Goal: Task Accomplishment & Management: Manage account settings

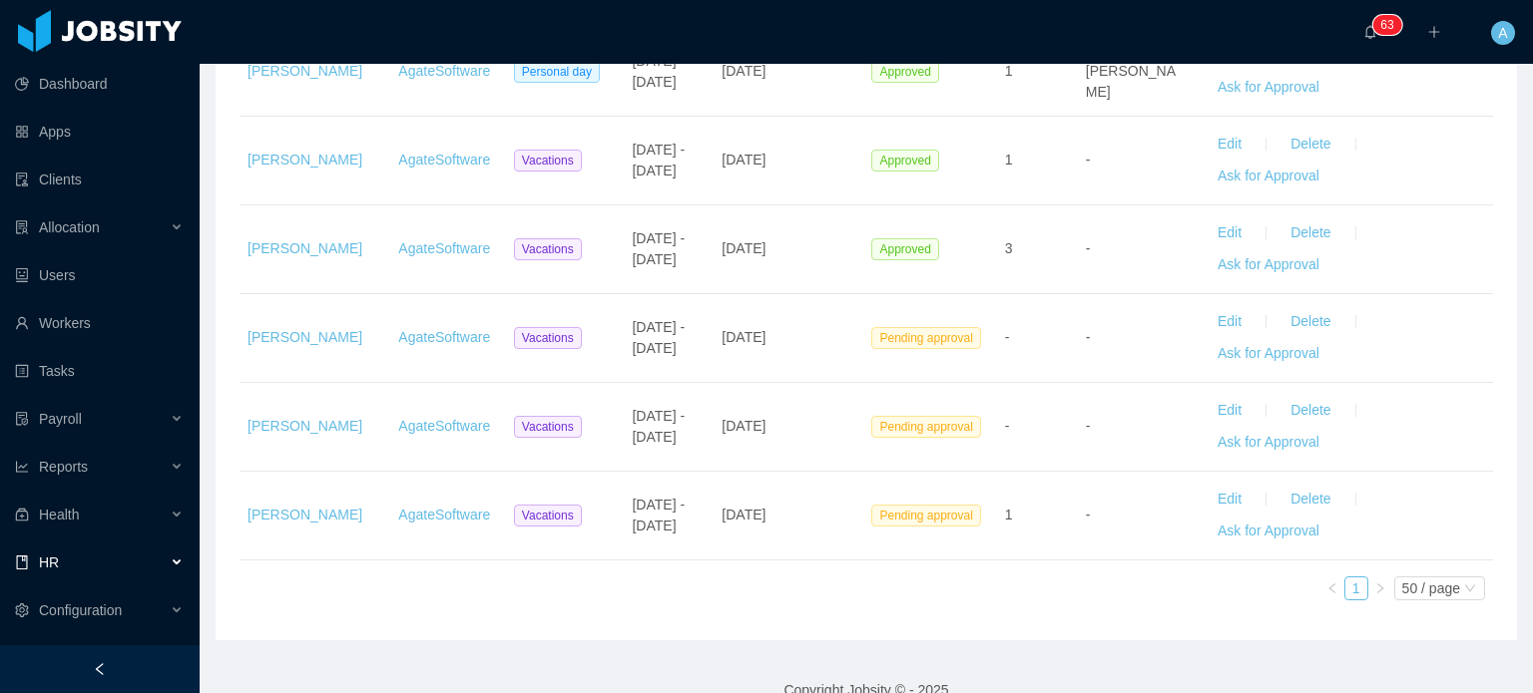
scroll to position [611, 0]
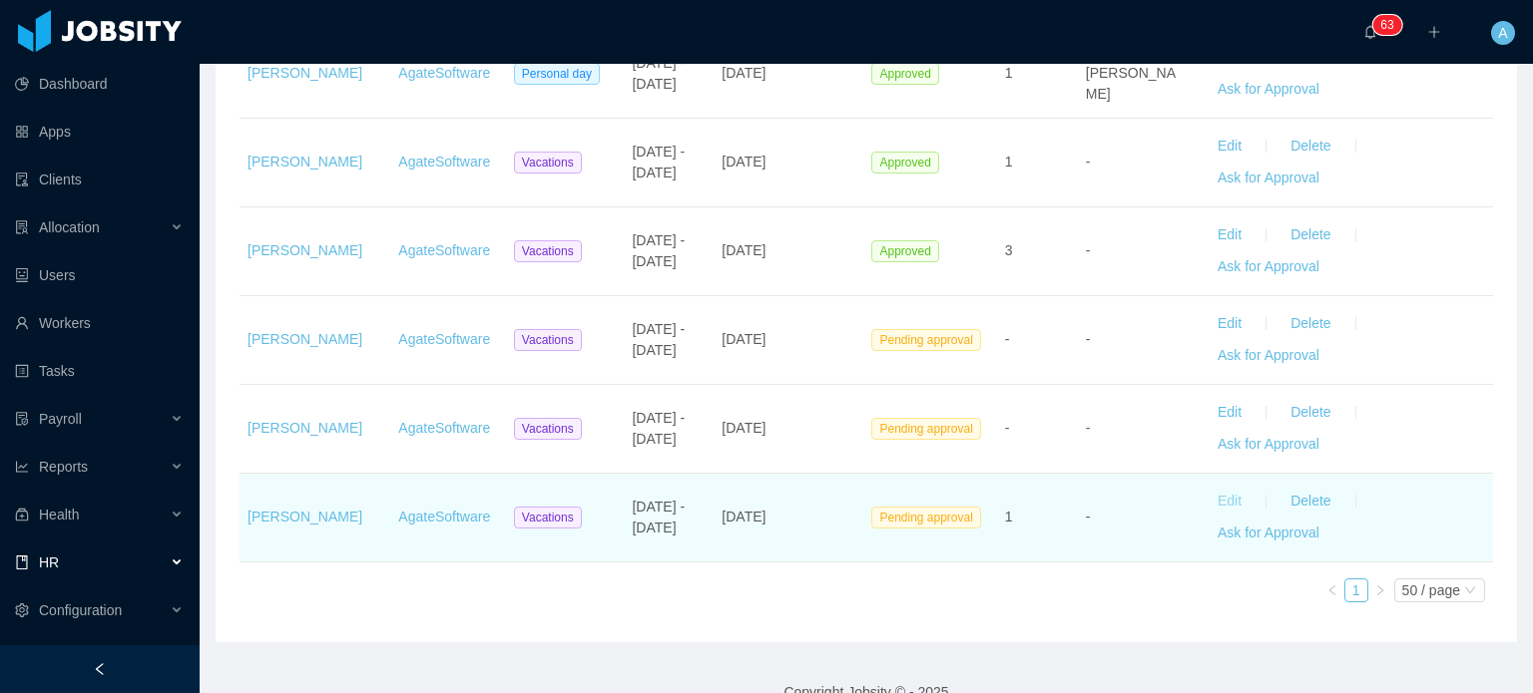
click at [1211, 494] on button "Edit" at bounding box center [1229, 502] width 56 height 32
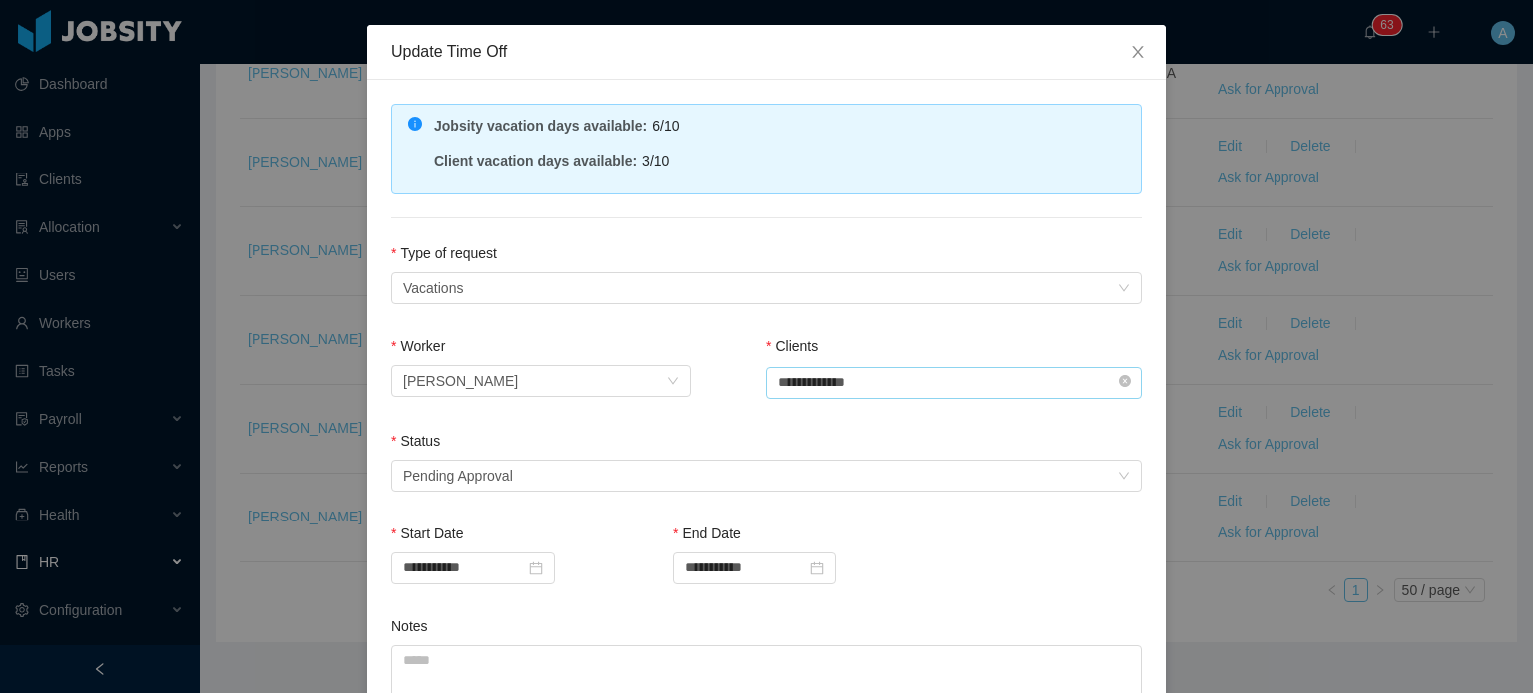
scroll to position [76, 0]
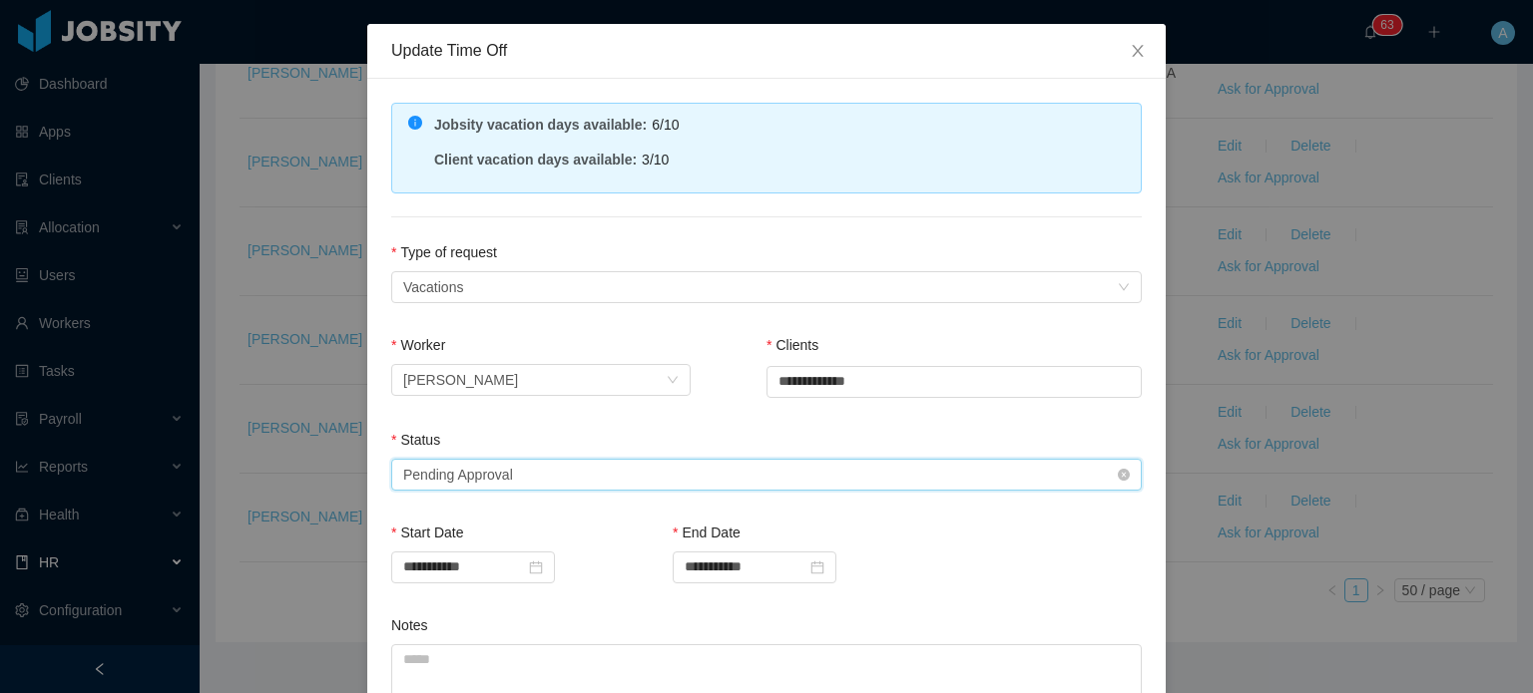
click at [698, 478] on div "Select status Pending Approval" at bounding box center [759, 475] width 713 height 30
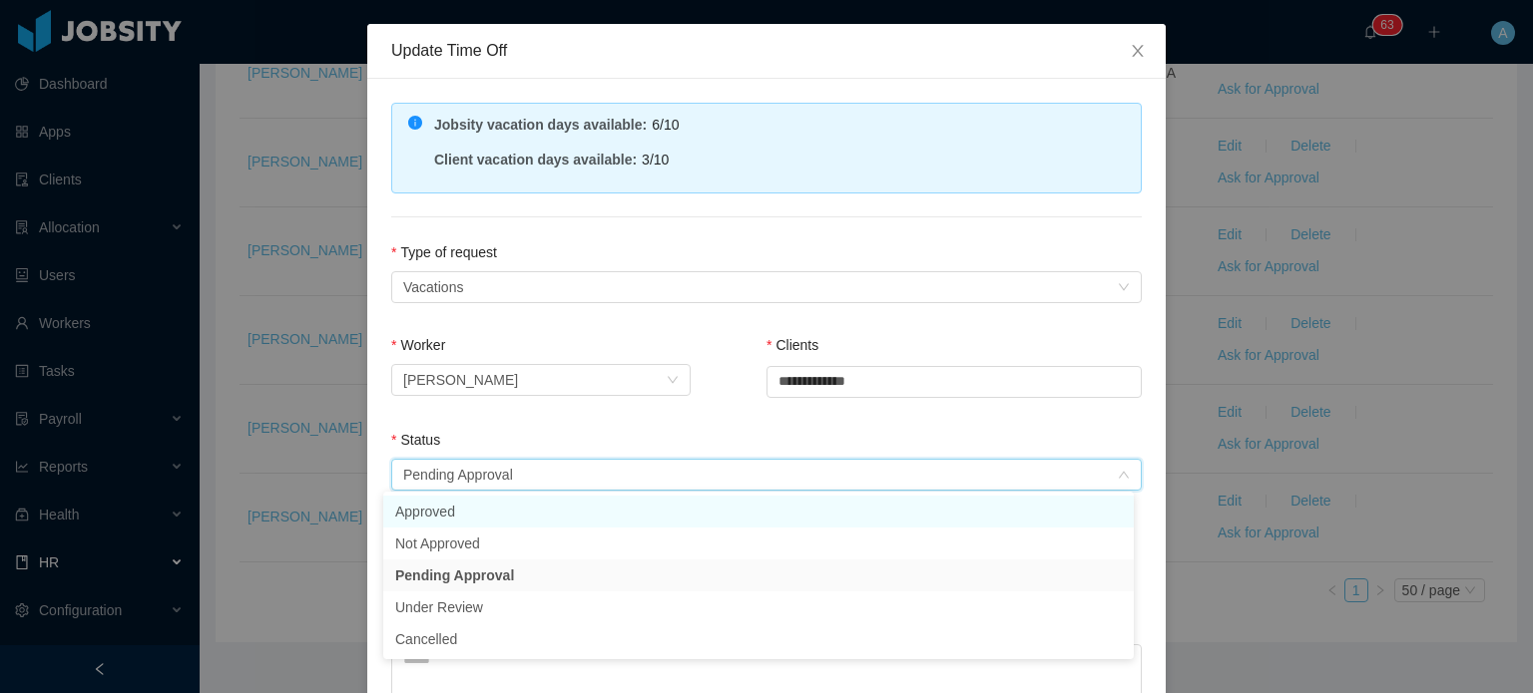
click at [592, 504] on li "Approved" at bounding box center [758, 512] width 750 height 32
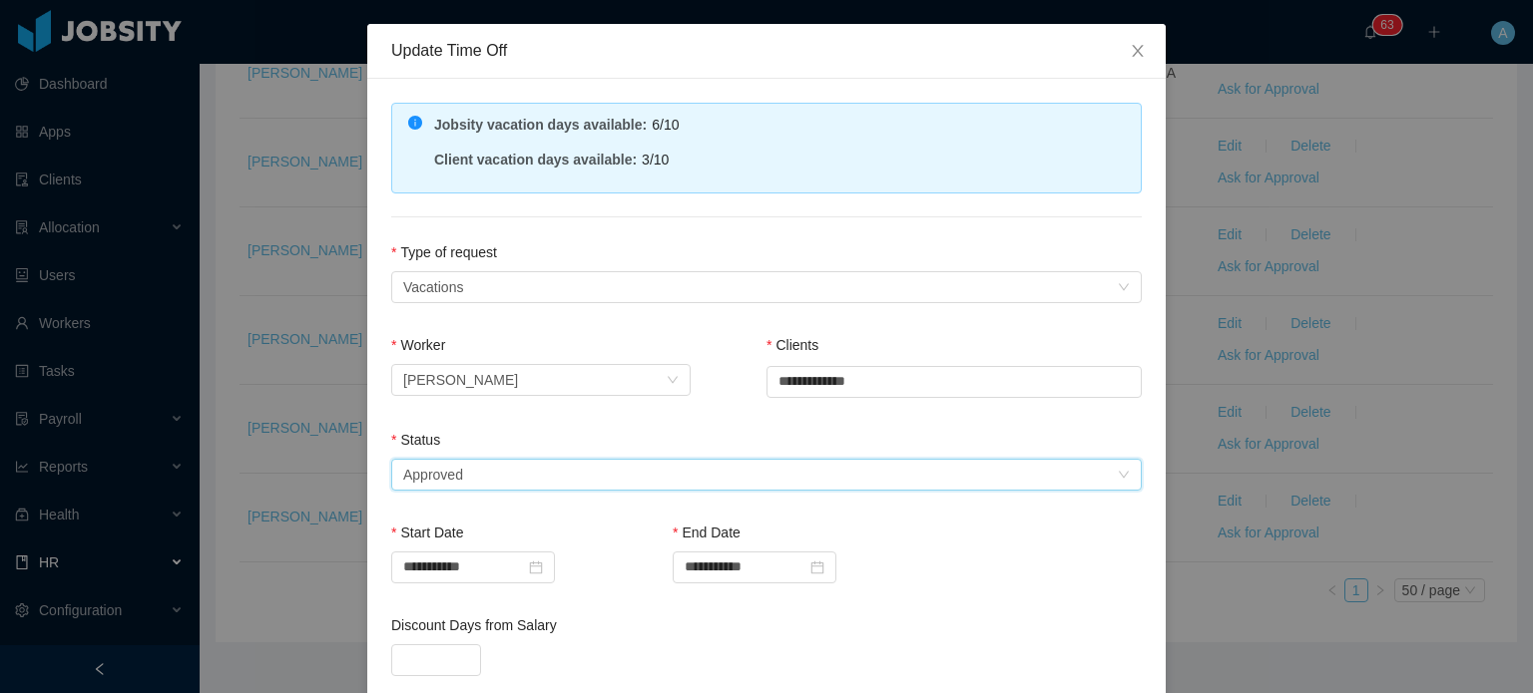
scroll to position [431, 0]
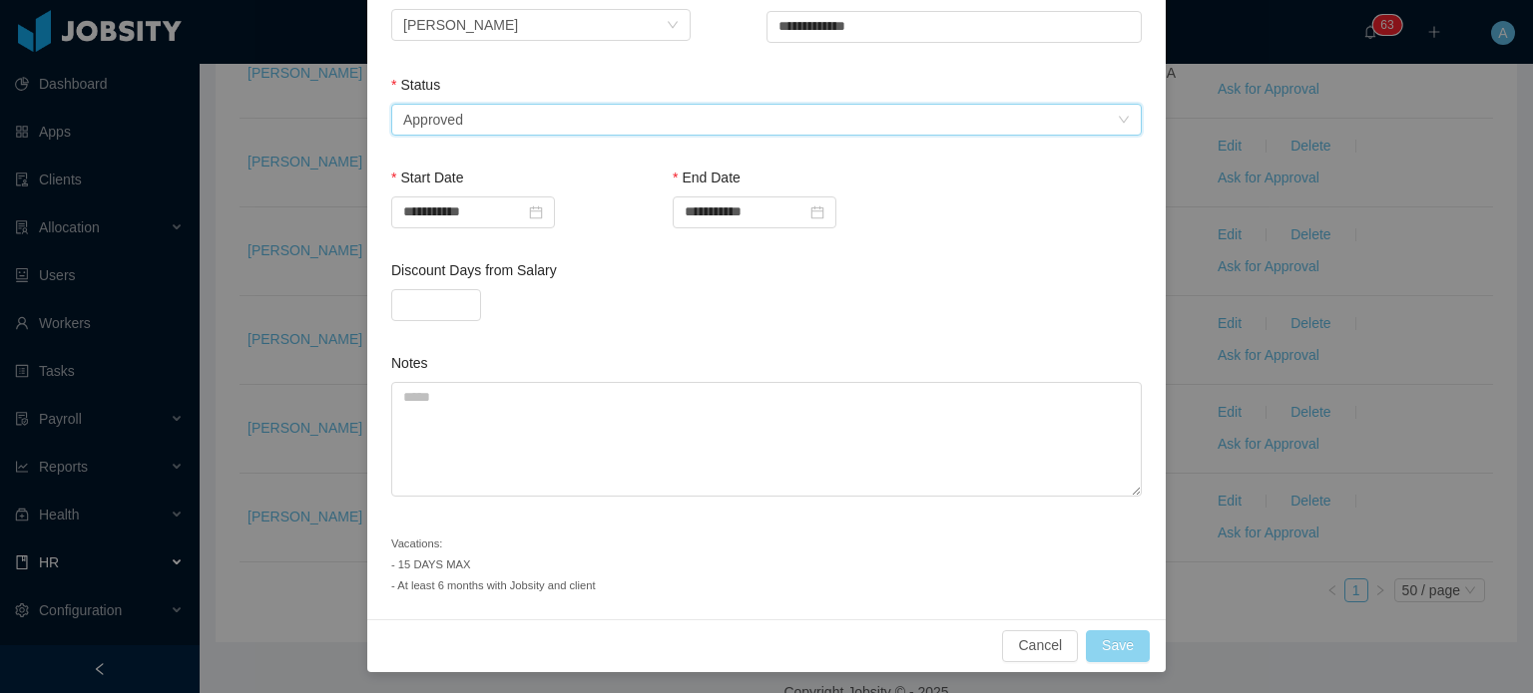
click at [1118, 635] on button "Save" at bounding box center [1118, 647] width 64 height 32
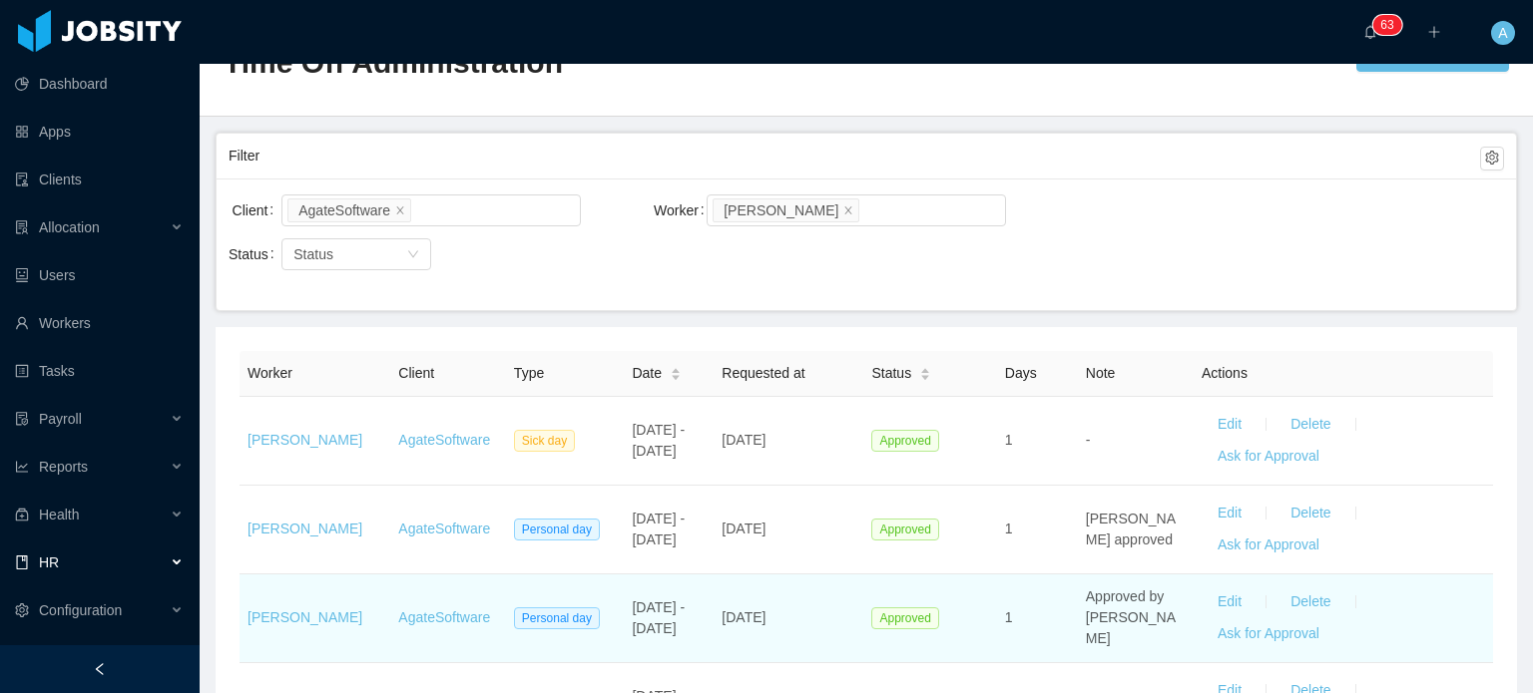
scroll to position [64, 0]
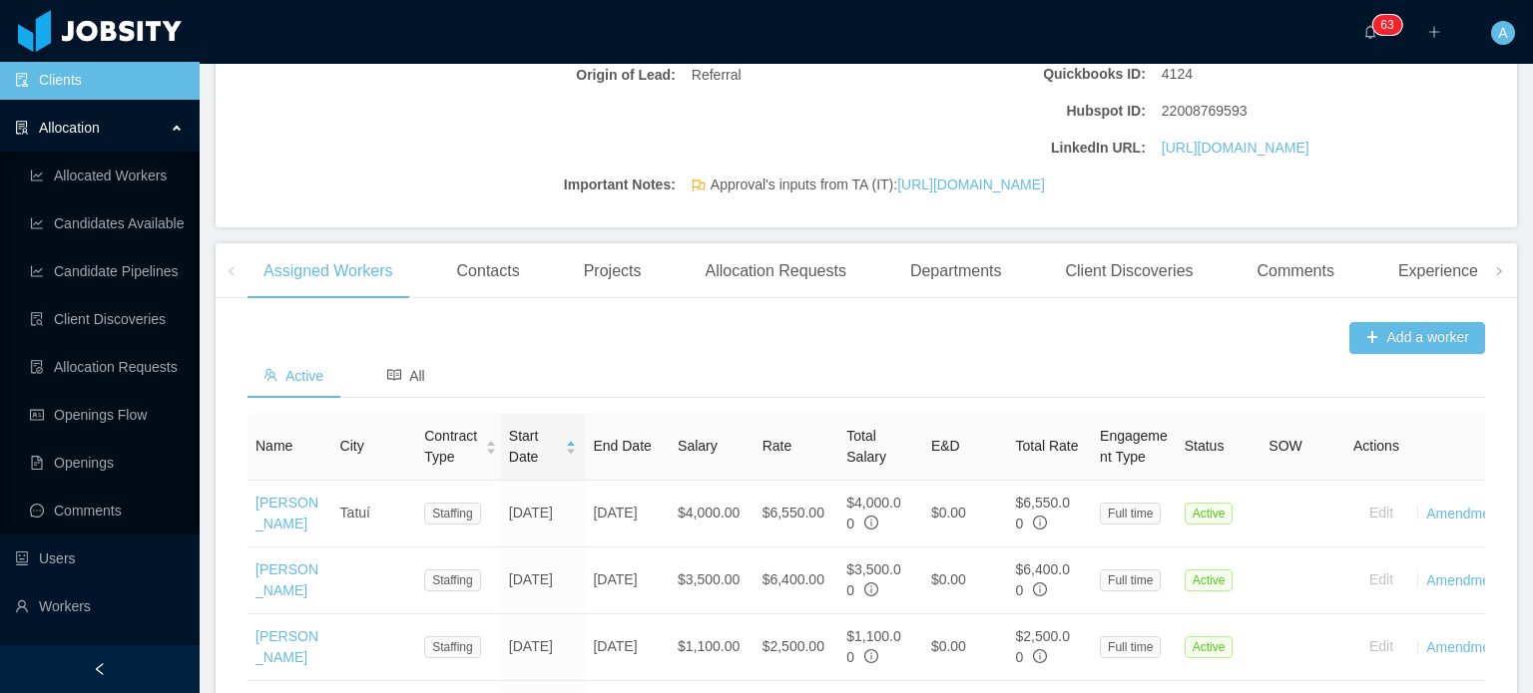
scroll to position [427, 0]
click at [413, 383] on span "All" at bounding box center [406, 375] width 38 height 16
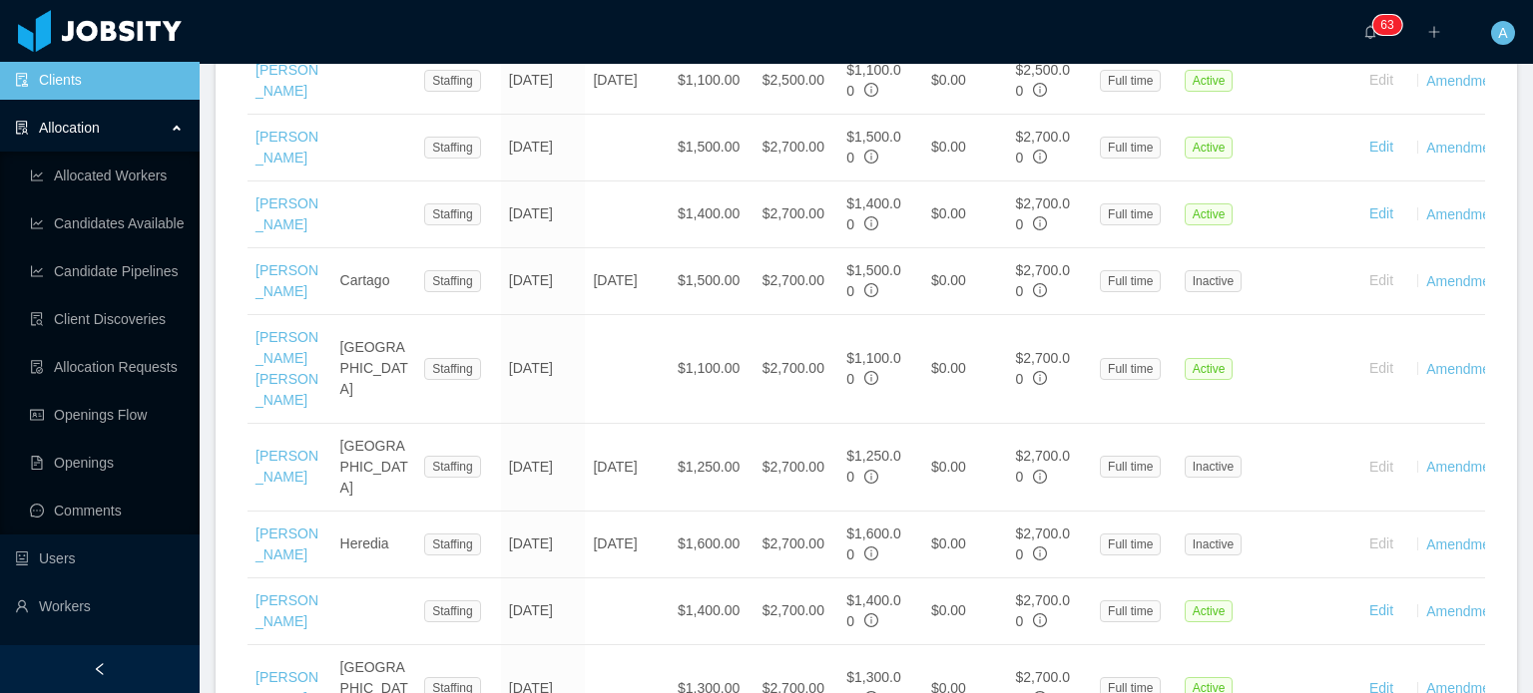
scroll to position [994, 0]
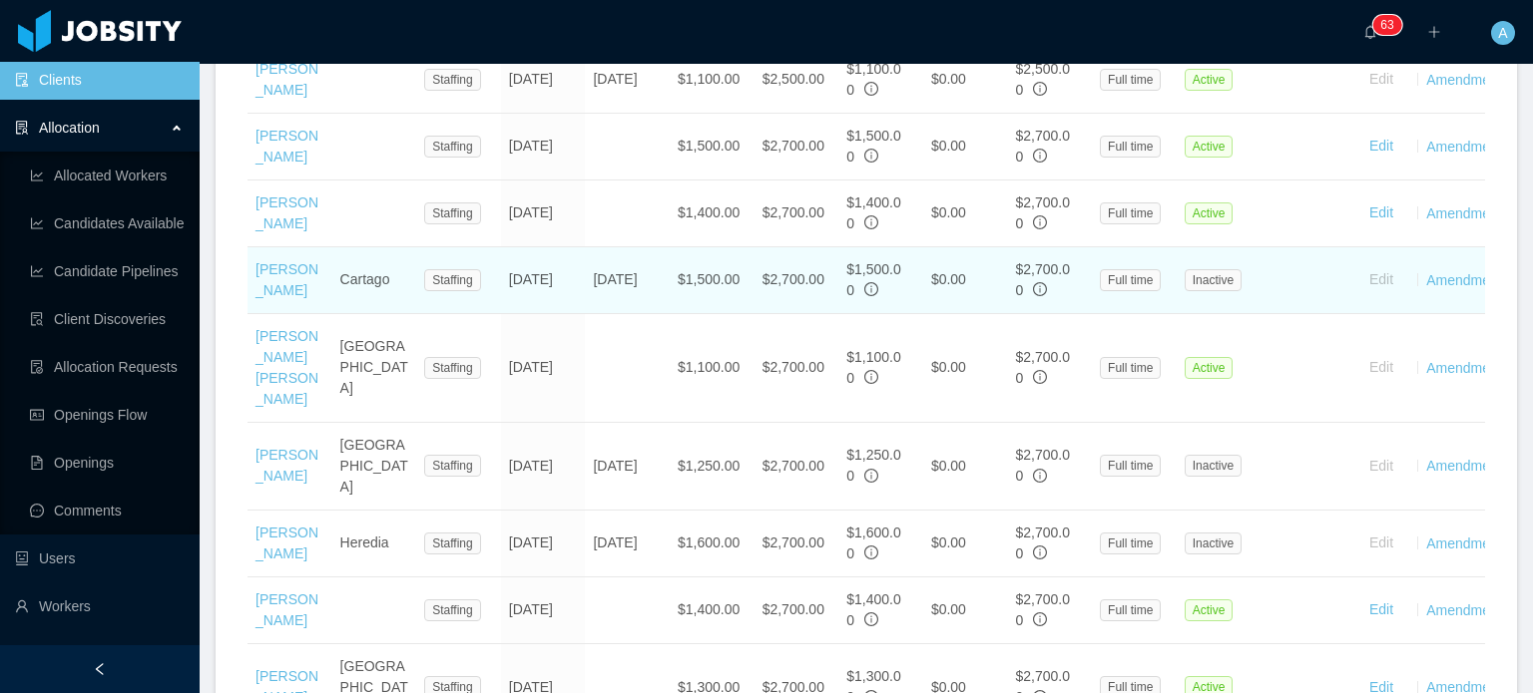
drag, startPoint x: 622, startPoint y: 337, endPoint x: 587, endPoint y: 311, distance: 43.5
click at [587, 311] on td "Jun 12th, 2025" at bounding box center [627, 280] width 85 height 67
click at [670, 314] on td "$1,500.00" at bounding box center [712, 280] width 85 height 67
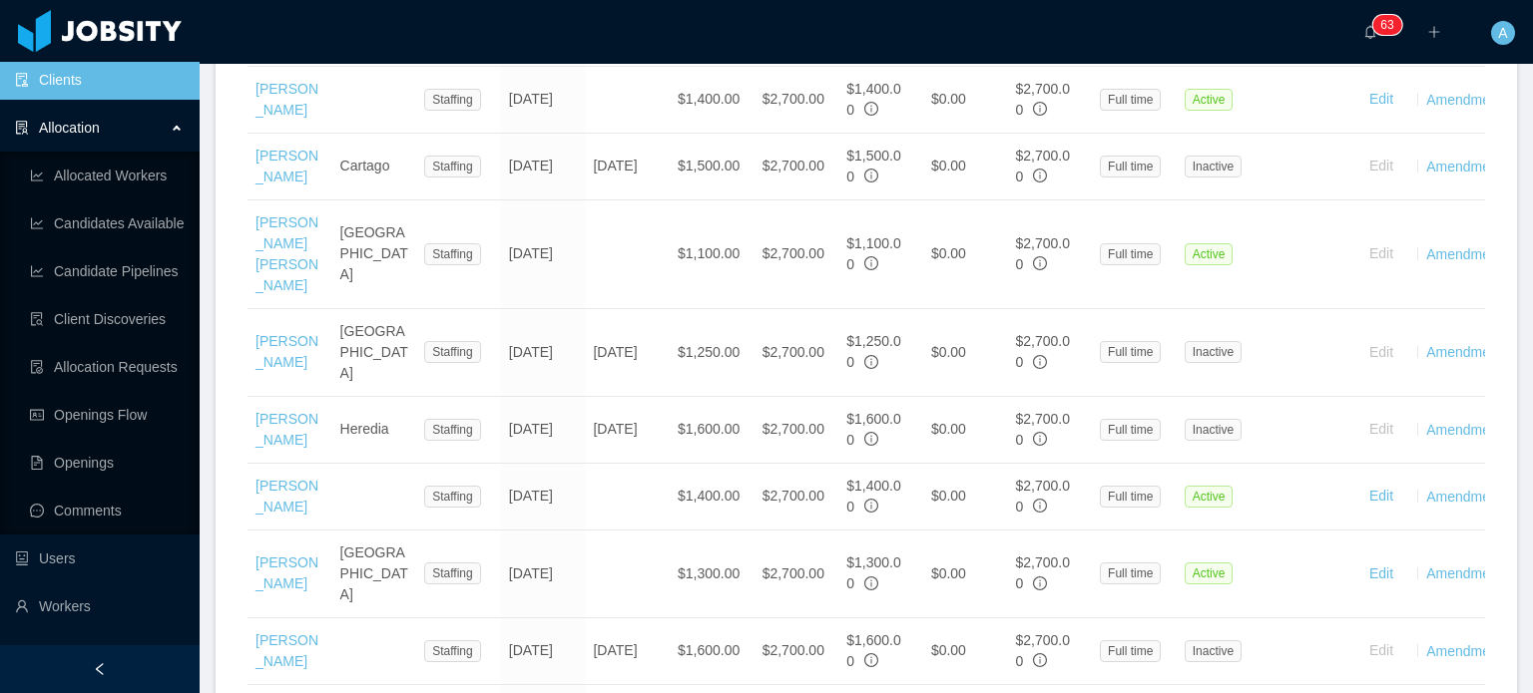
scroll to position [1094, 0]
